Goal: Check status: Check status

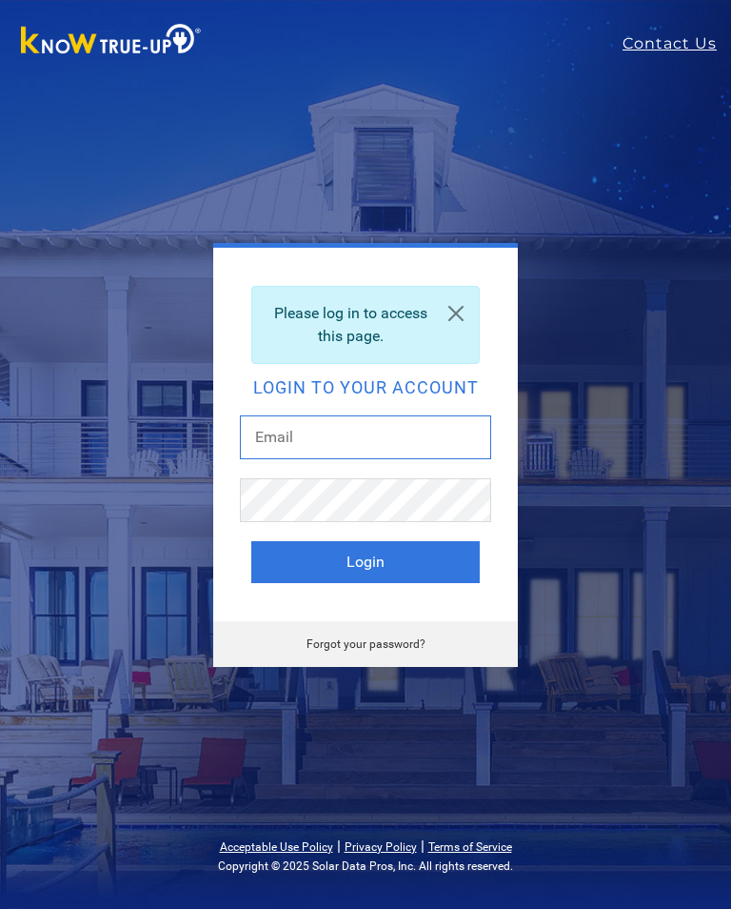
click at [316, 444] on input "text" at bounding box center [365, 437] width 251 height 44
type input "[EMAIL_ADDRESS][DOMAIN_NAME]"
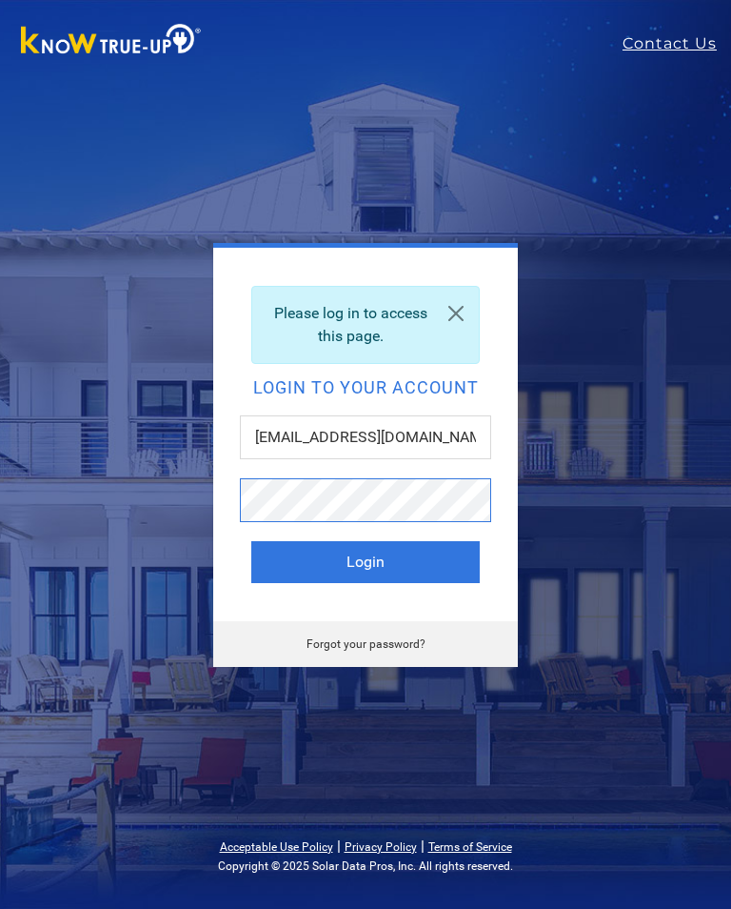
click at [366, 561] on button "Login" at bounding box center [365, 562] width 229 height 42
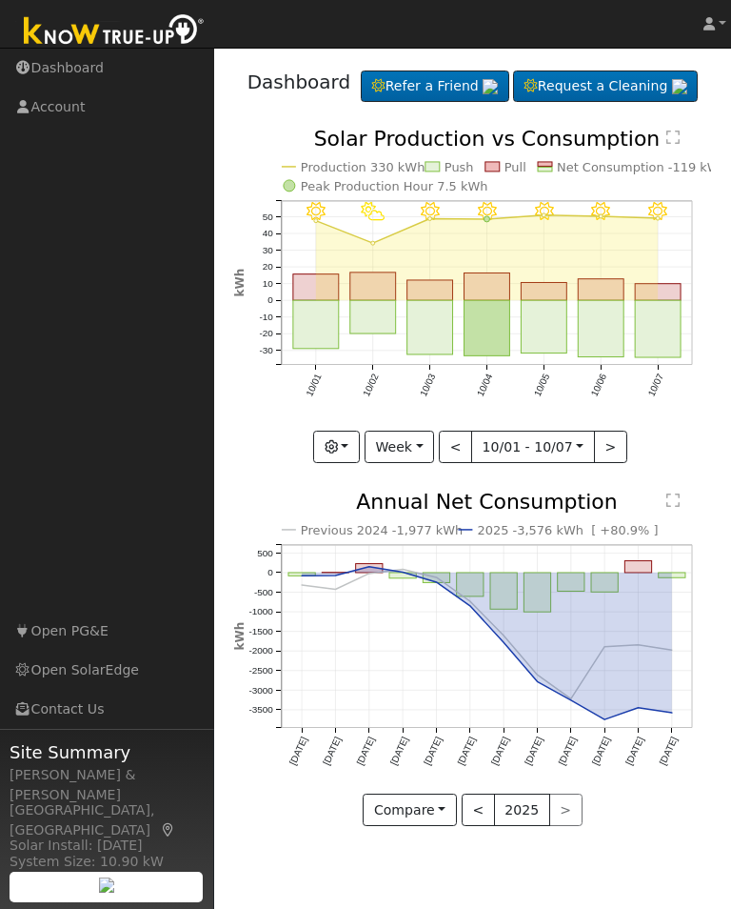
click at [471, 463] on button "<" at bounding box center [455, 447] width 33 height 32
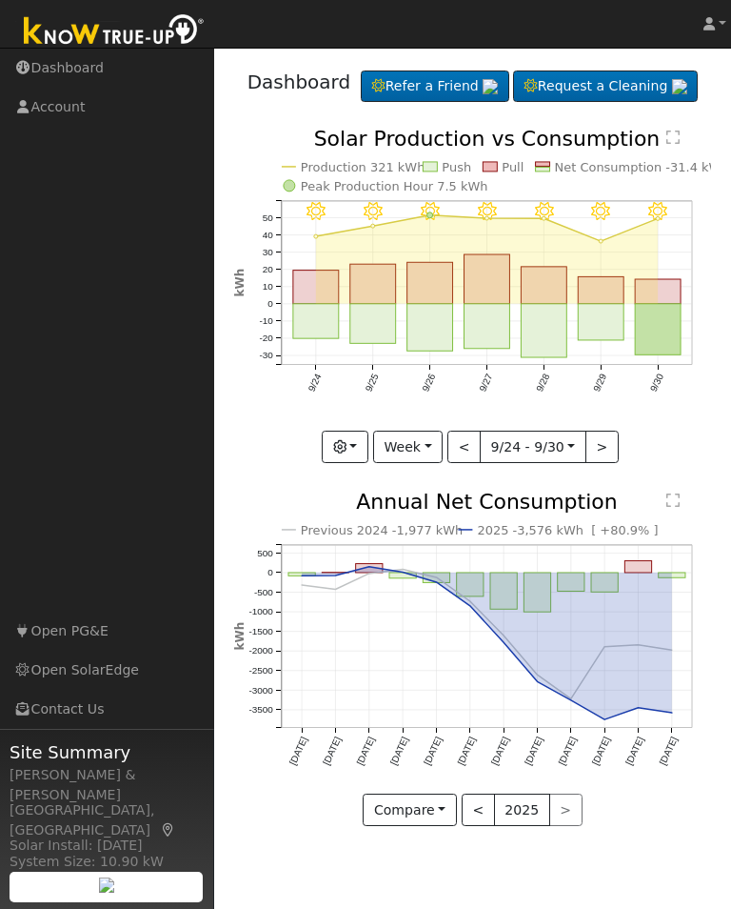
click at [465, 463] on button "<" at bounding box center [464, 447] width 33 height 32
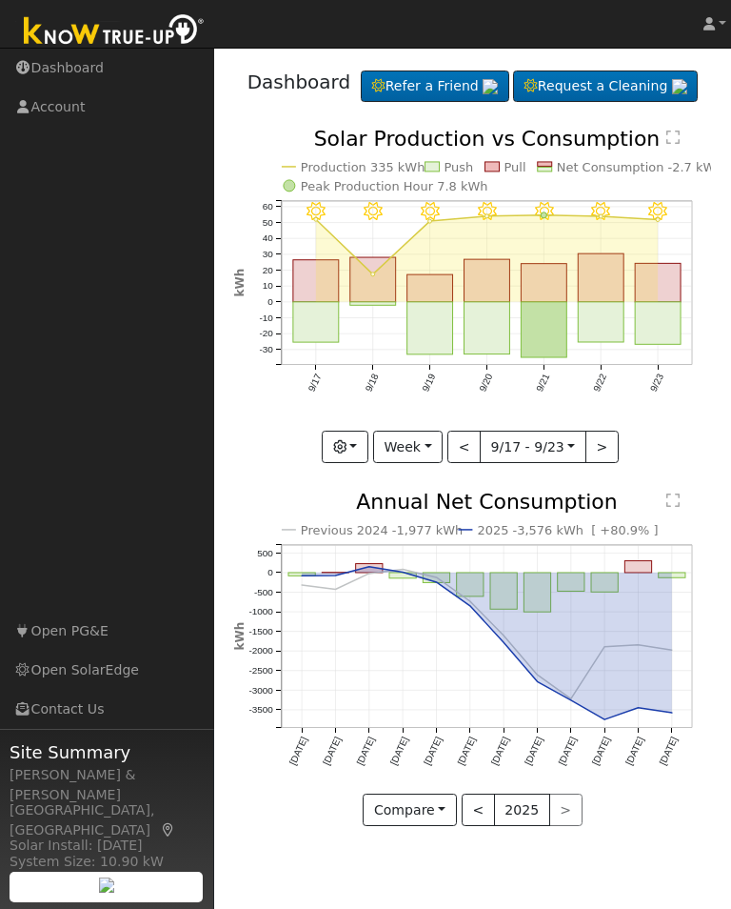
click at [465, 463] on button "<" at bounding box center [464, 447] width 33 height 32
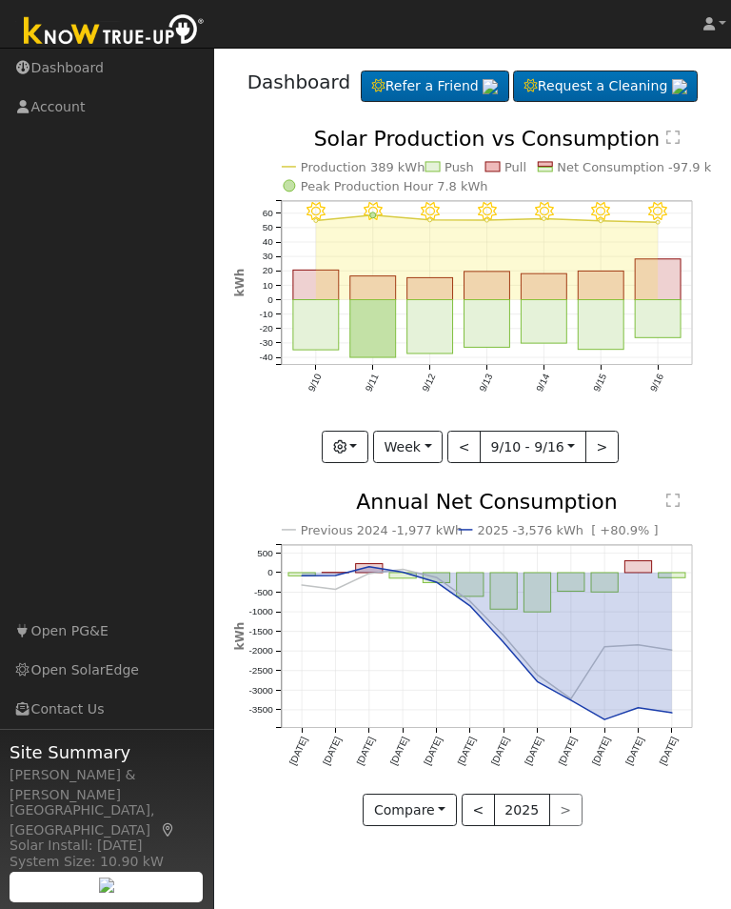
click at [468, 463] on button "<" at bounding box center [464, 447] width 33 height 32
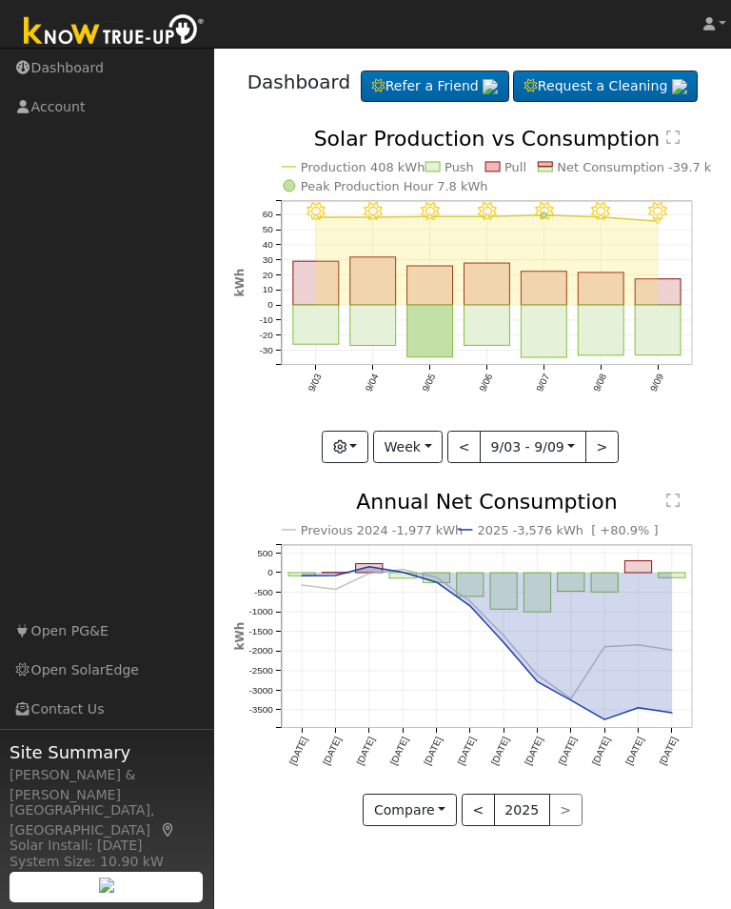
click at [472, 463] on button "<" at bounding box center [464, 447] width 33 height 32
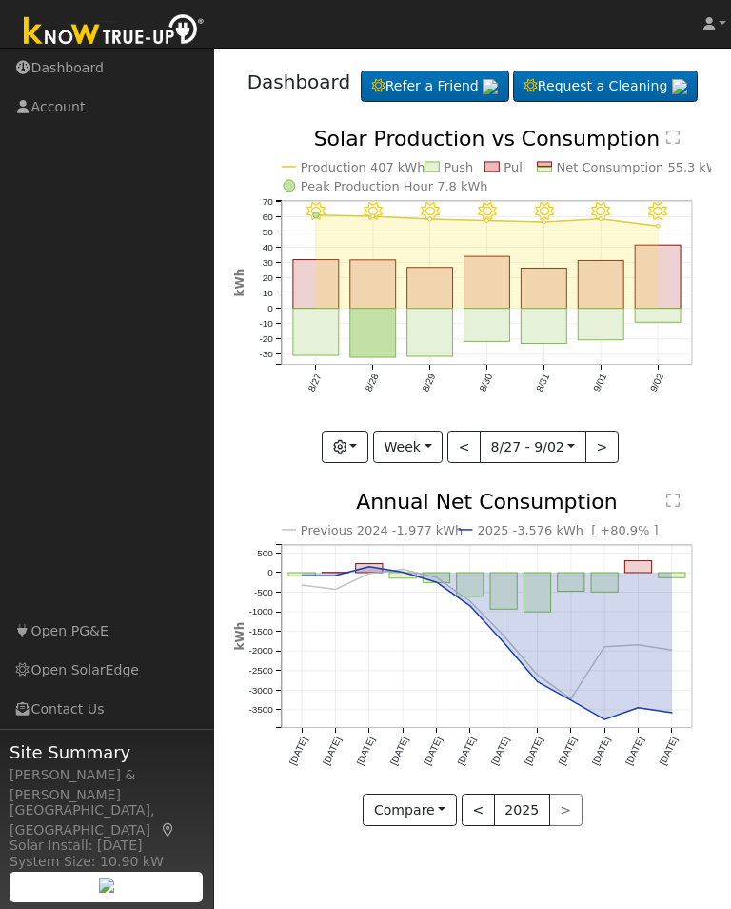
click at [602, 463] on button ">" at bounding box center [602, 447] width 33 height 32
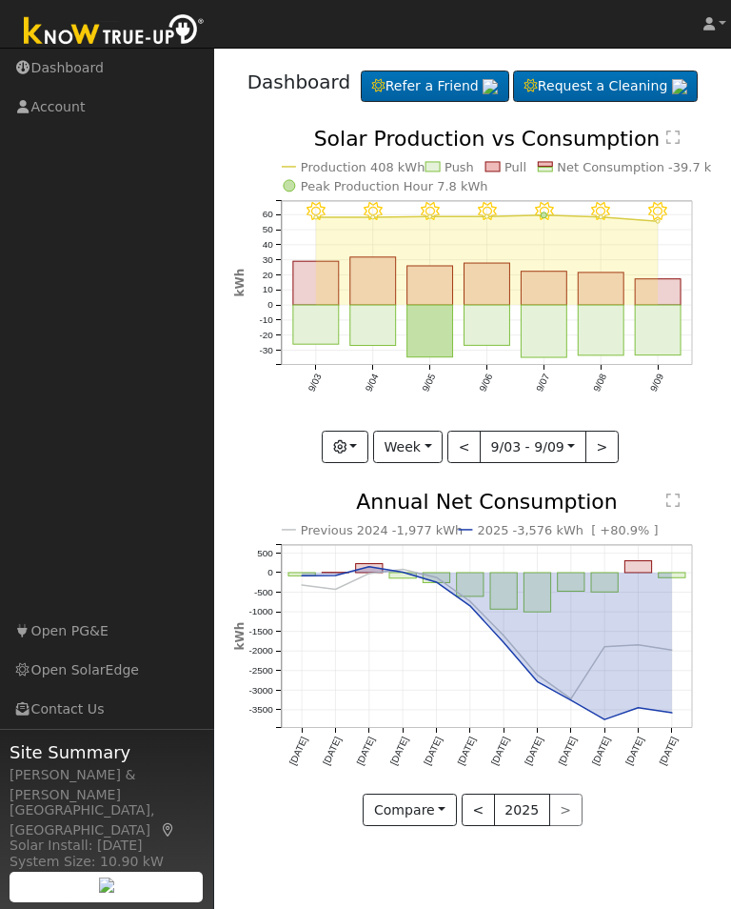
click at [603, 463] on button ">" at bounding box center [602, 447] width 33 height 32
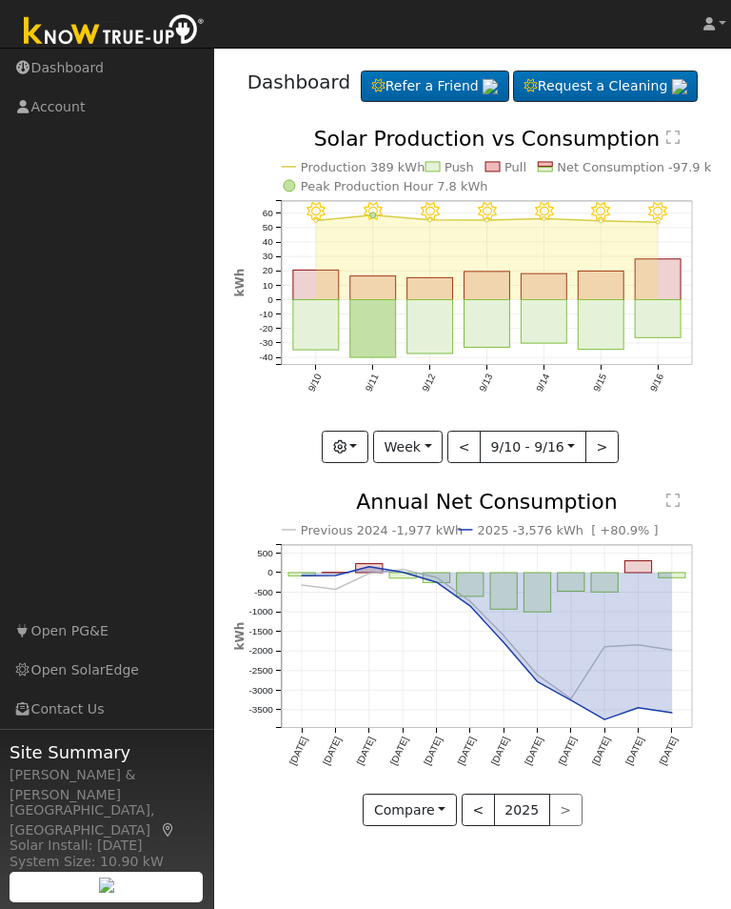
click at [600, 463] on button ">" at bounding box center [602, 447] width 33 height 32
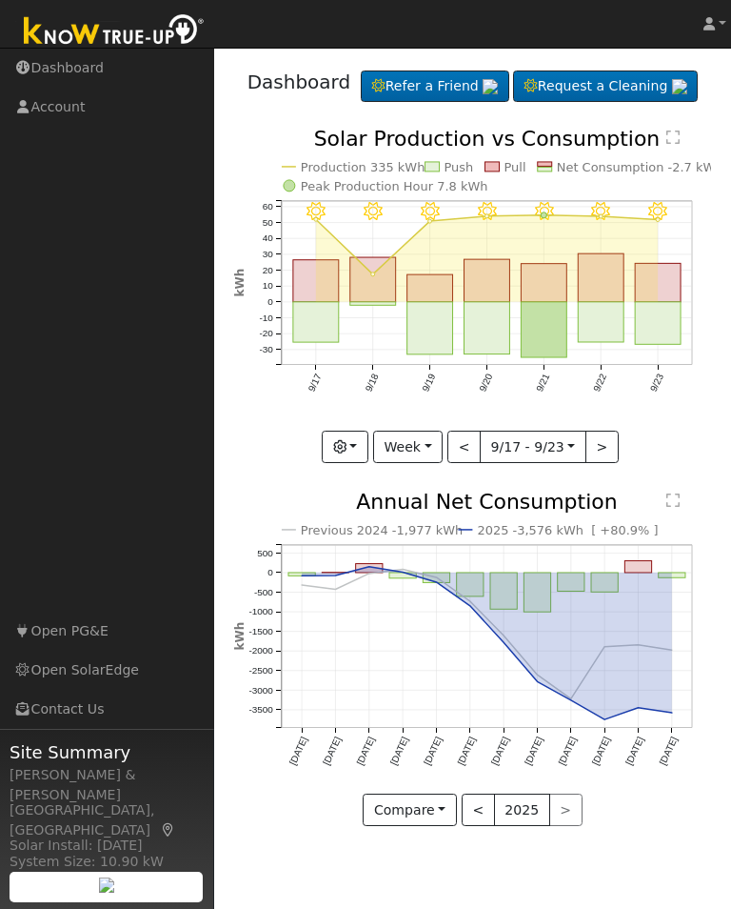
click at [600, 463] on button ">" at bounding box center [602, 447] width 33 height 32
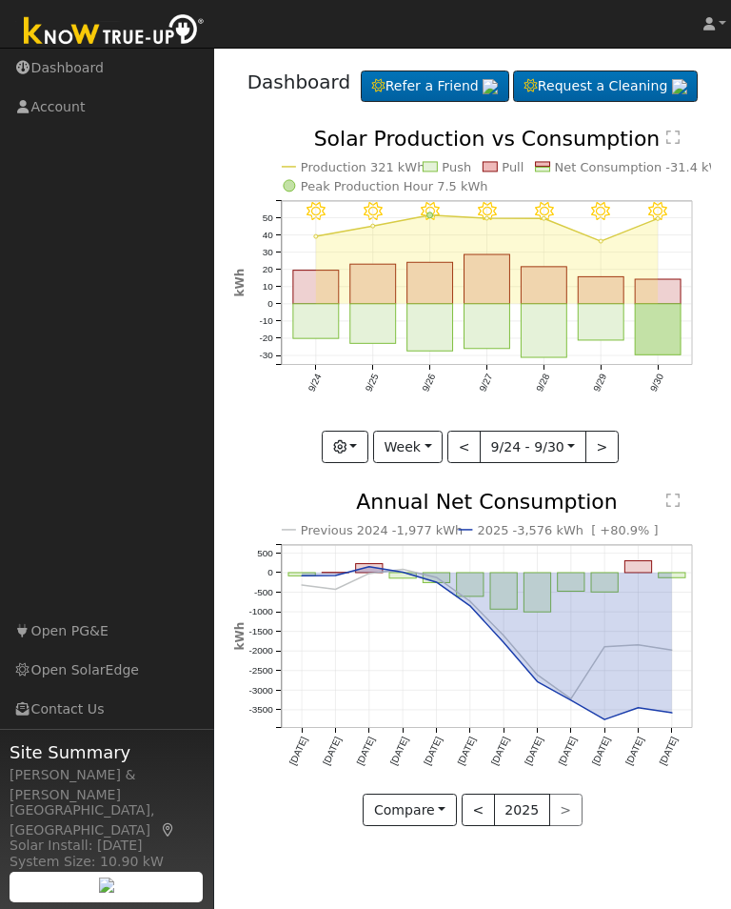
click at [603, 463] on button ">" at bounding box center [602, 447] width 33 height 32
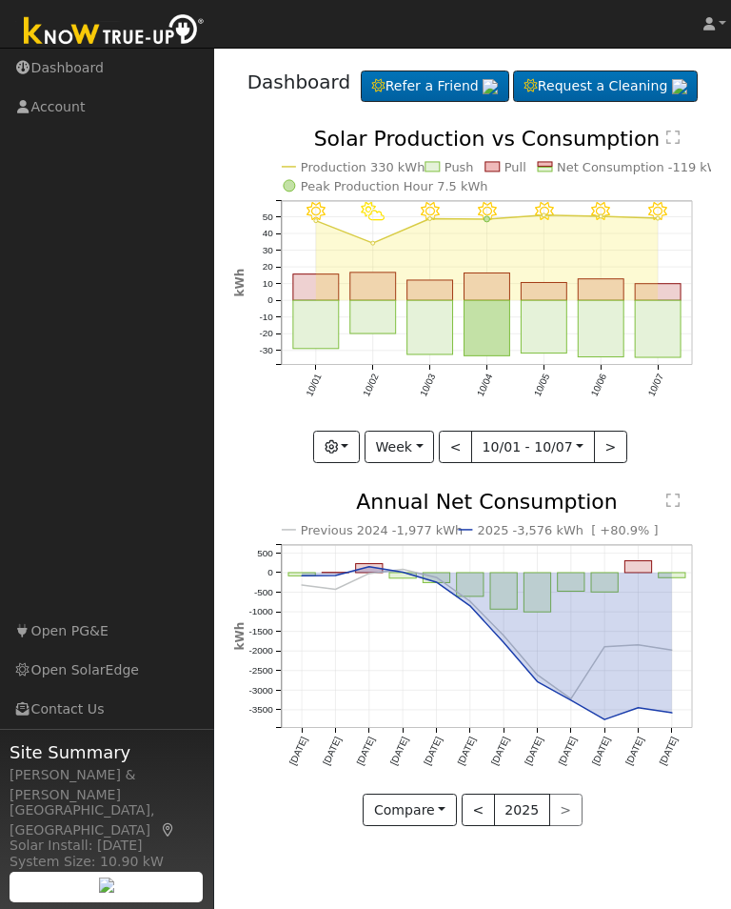
click at [602, 463] on button ">" at bounding box center [610, 447] width 33 height 32
type input "2025-10-08"
